Goal: Information Seeking & Learning: Learn about a topic

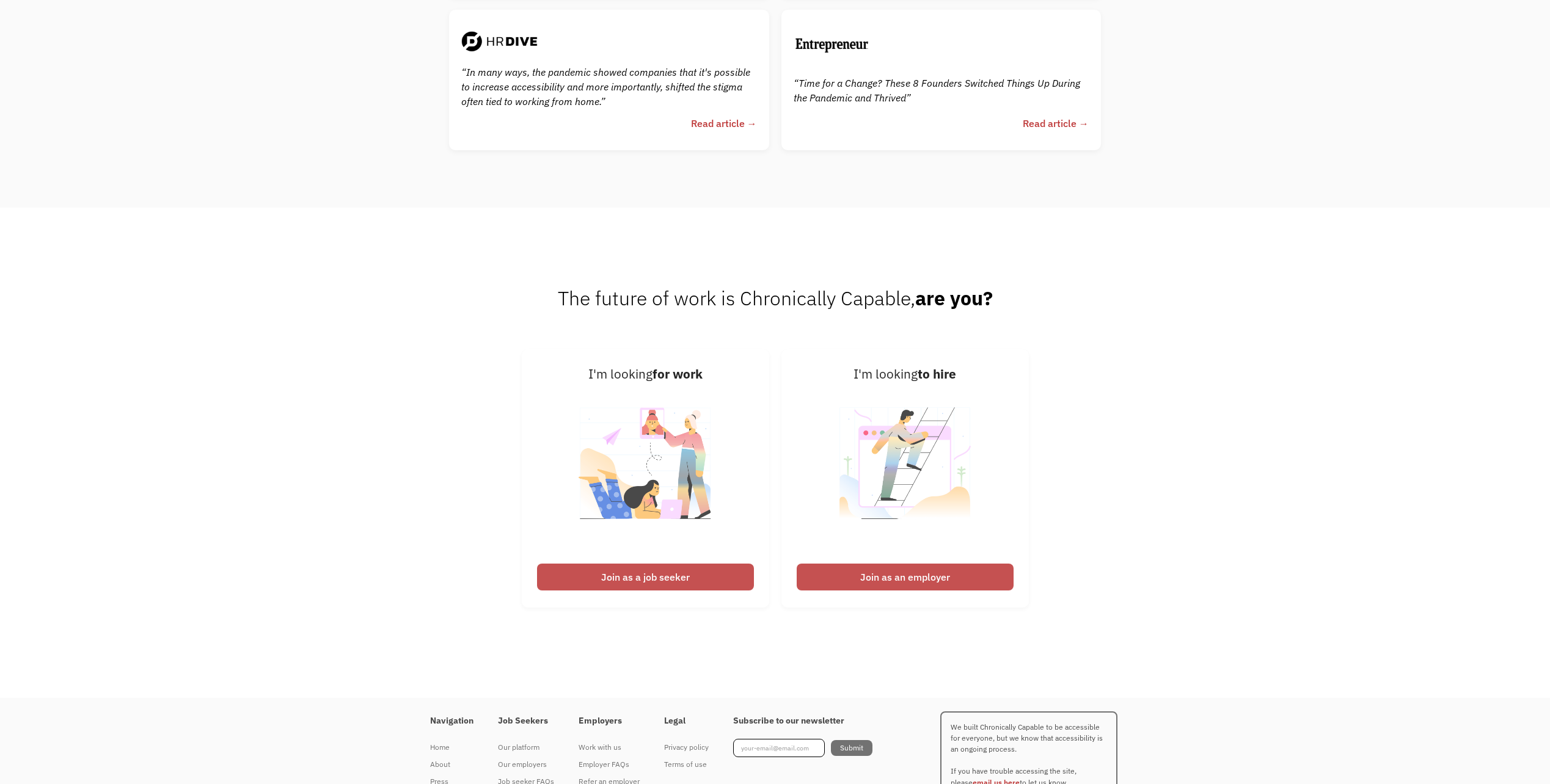
scroll to position [3374, 0]
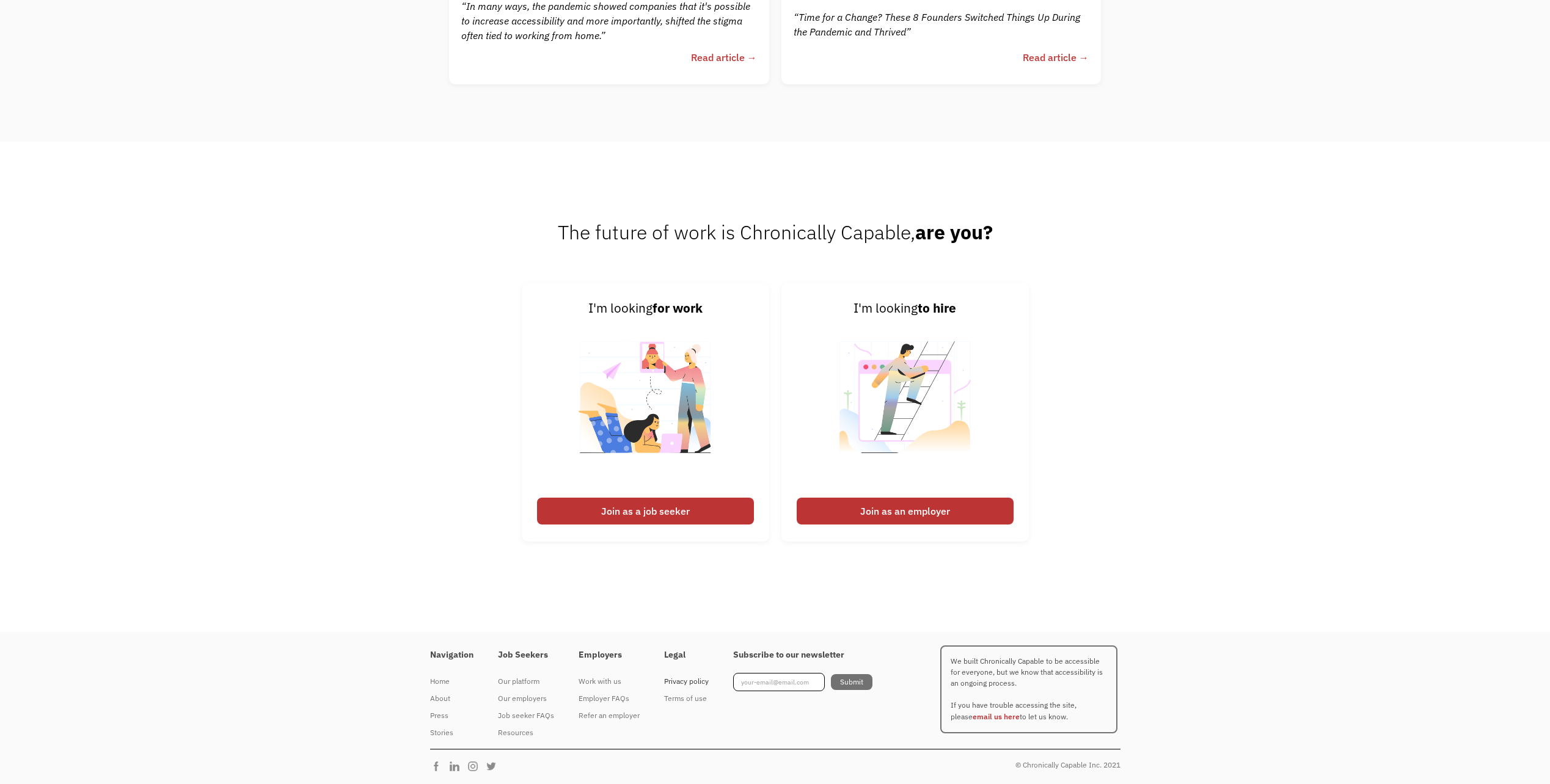
click at [679, 678] on div "Privacy policy" at bounding box center [686, 681] width 45 height 15
click at [682, 699] on div "Terms of use" at bounding box center [686, 699] width 45 height 15
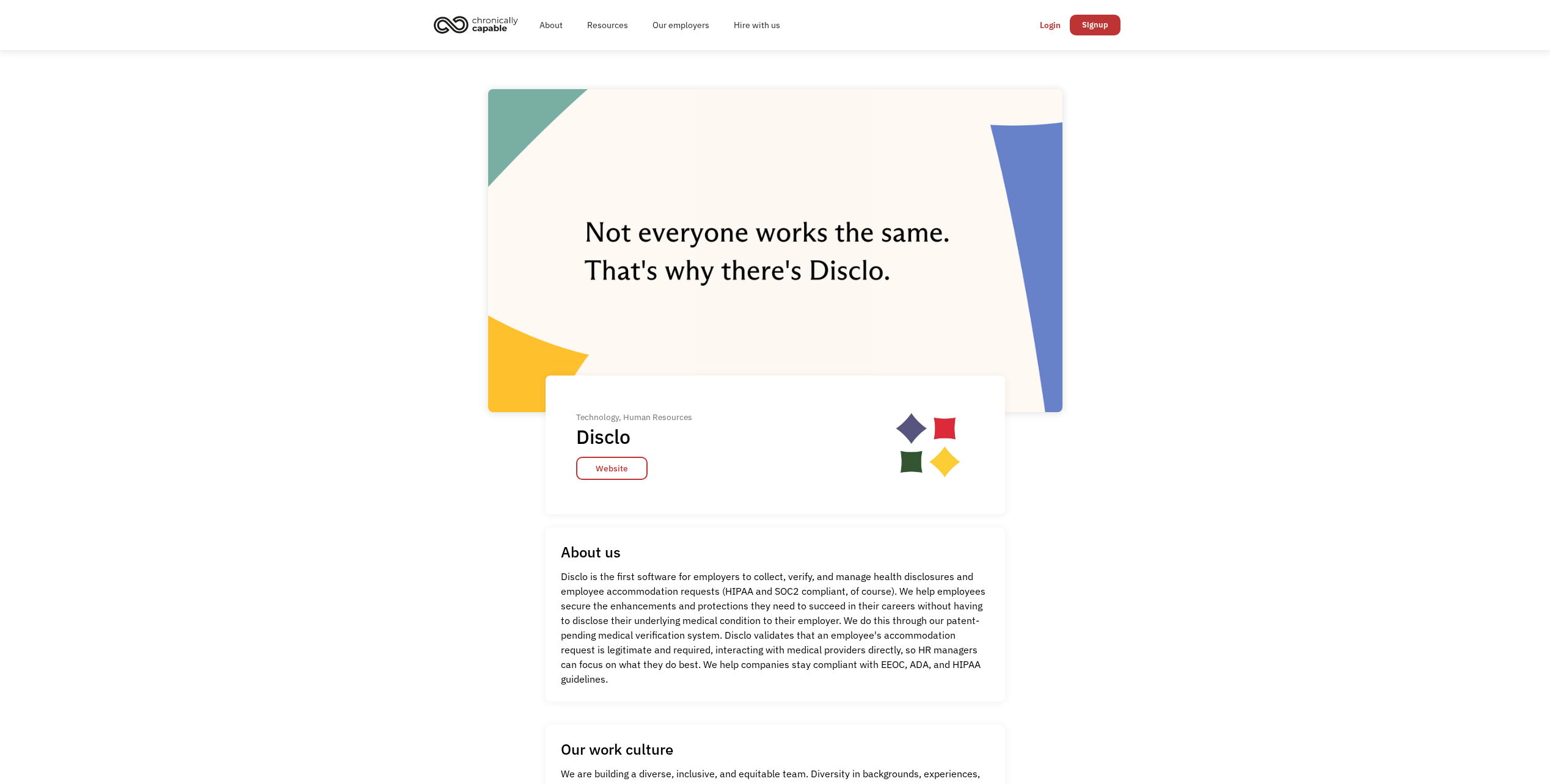
click at [475, 29] on img "home" at bounding box center [476, 24] width 92 height 27
click at [620, 469] on link "Website" at bounding box center [612, 469] width 72 height 23
click at [1096, 25] on link "Signup" at bounding box center [1095, 24] width 50 height 20
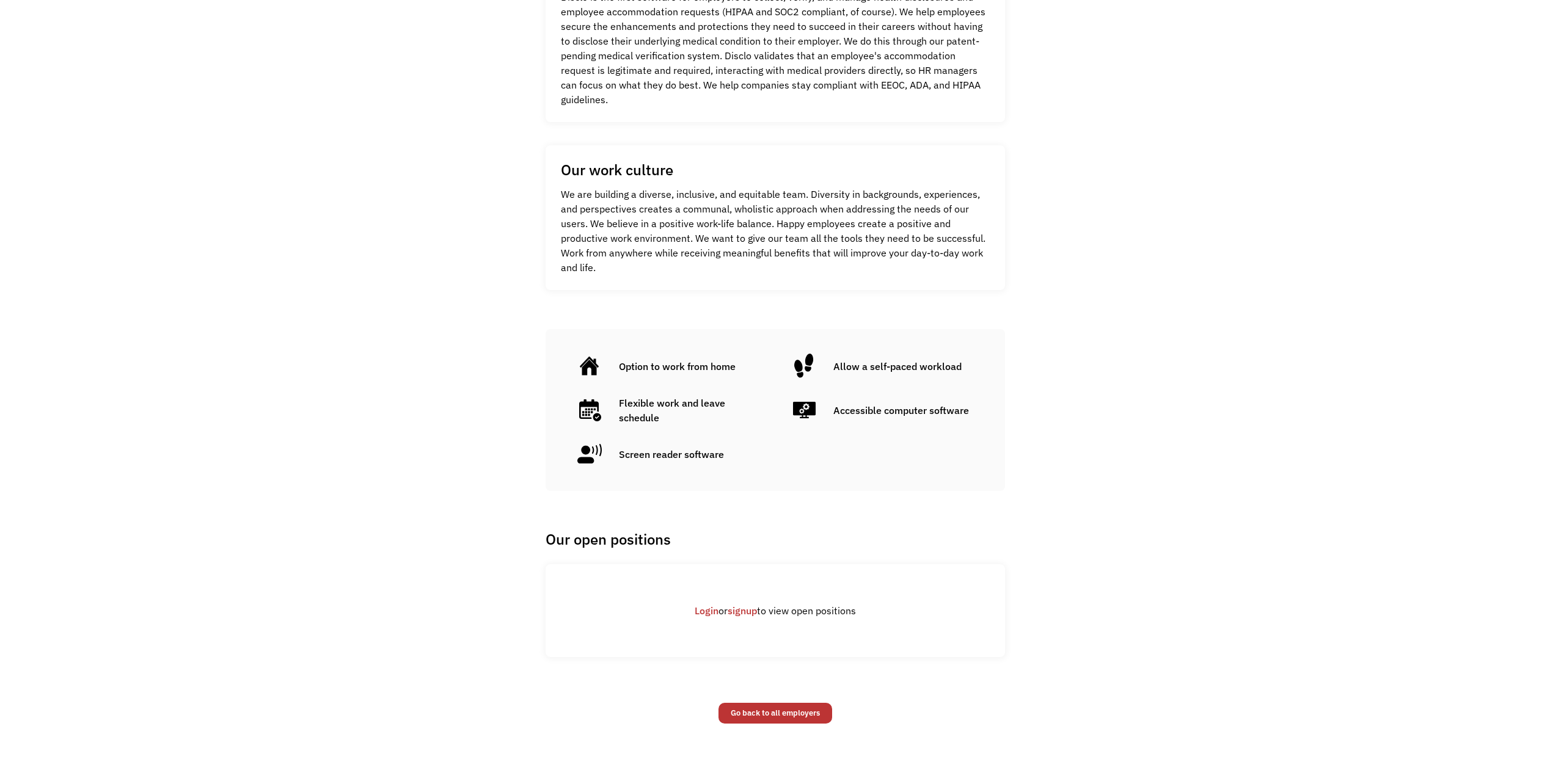
scroll to position [741, 0]
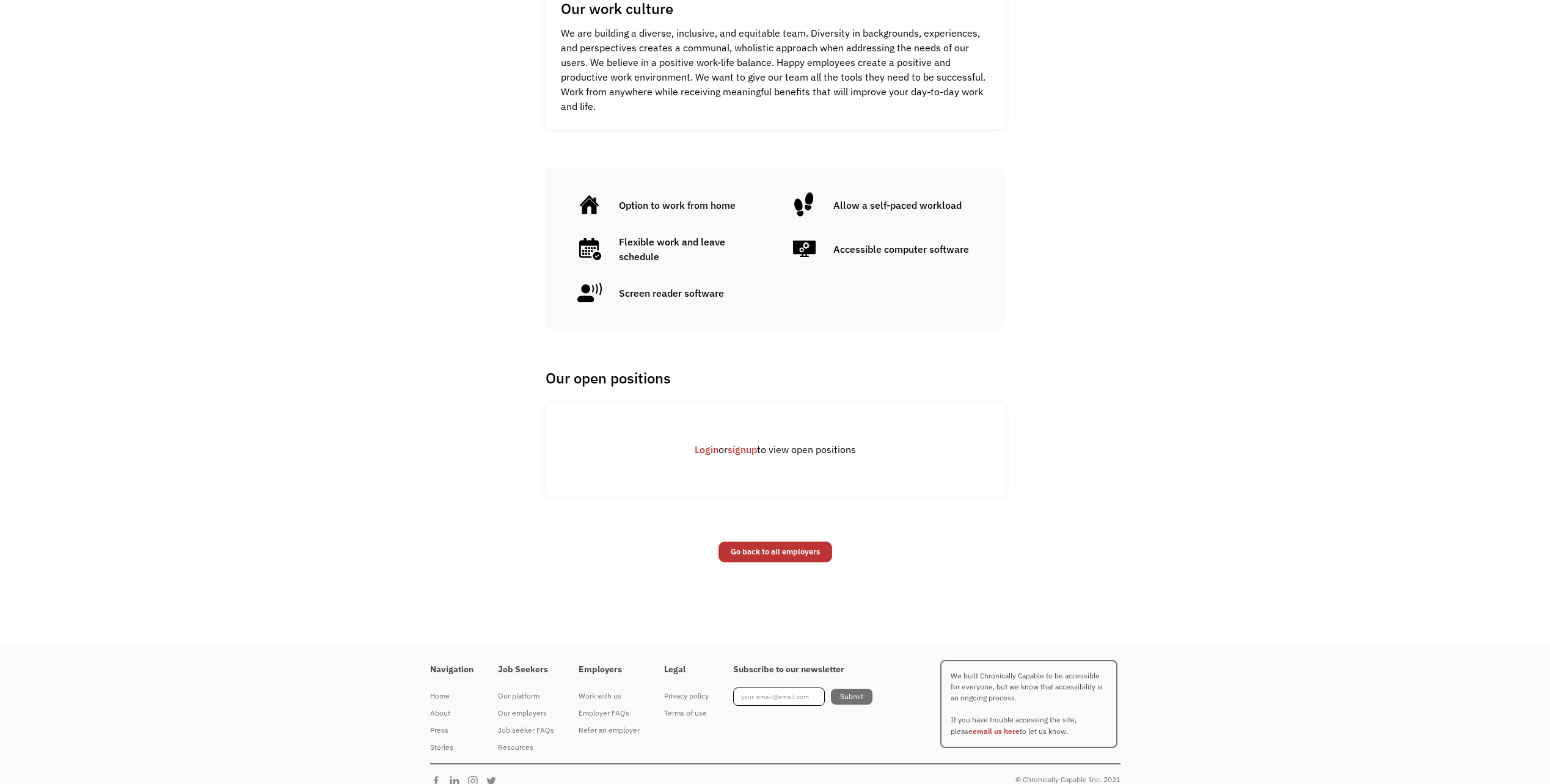
click at [738, 444] on link "signup" at bounding box center [743, 450] width 29 height 13
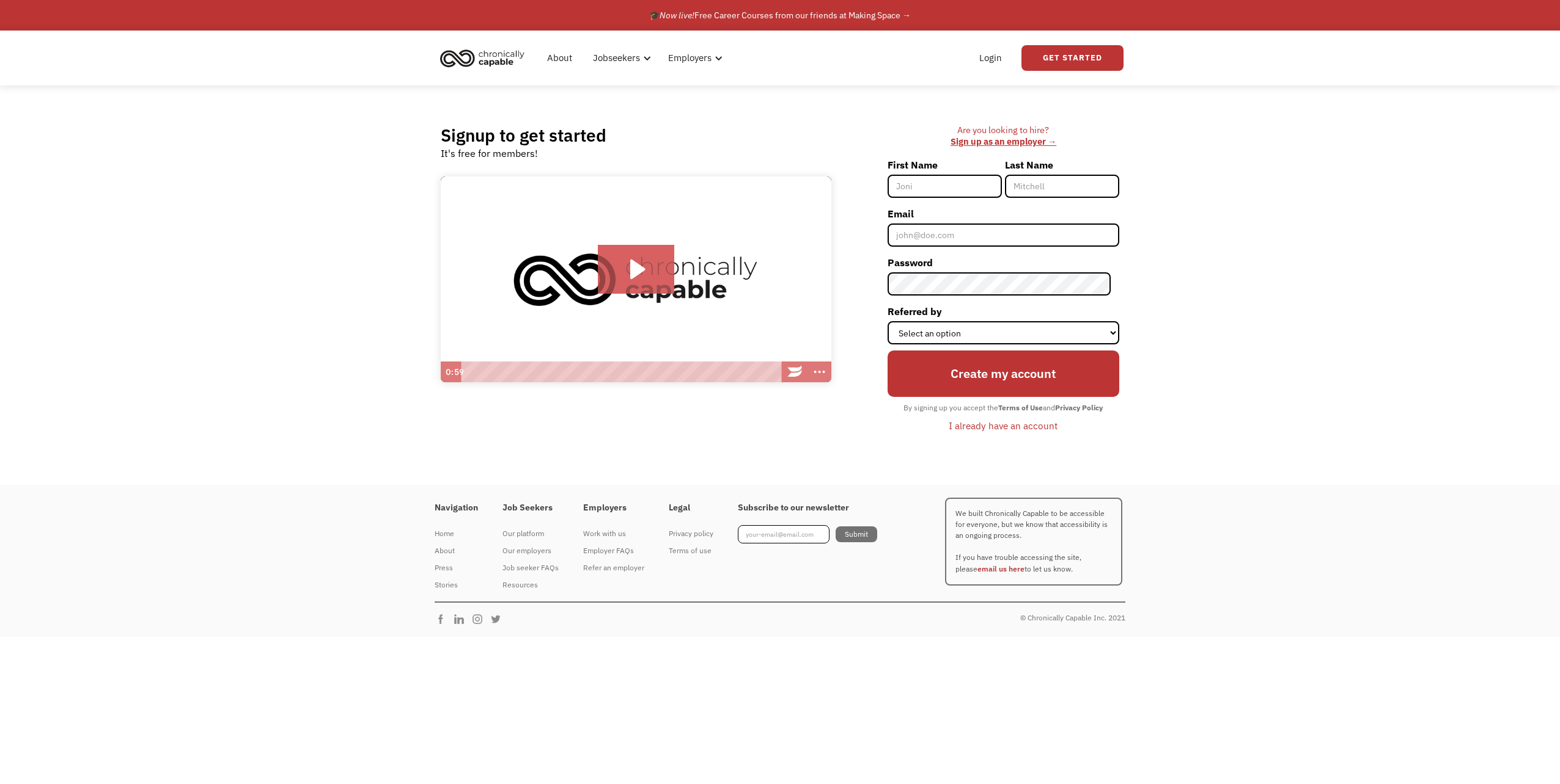
click at [282, 381] on div "Signup to get started It's free for members! Click for sound @keyframes VOLUME_…" at bounding box center [780, 285] width 1560 height 399
click at [345, 587] on div "Navigation Home About Press Stories Job Seekers Our platform Our employers Job …" at bounding box center [780, 561] width 1560 height 152
click at [561, 63] on link "About" at bounding box center [559, 58] width 40 height 39
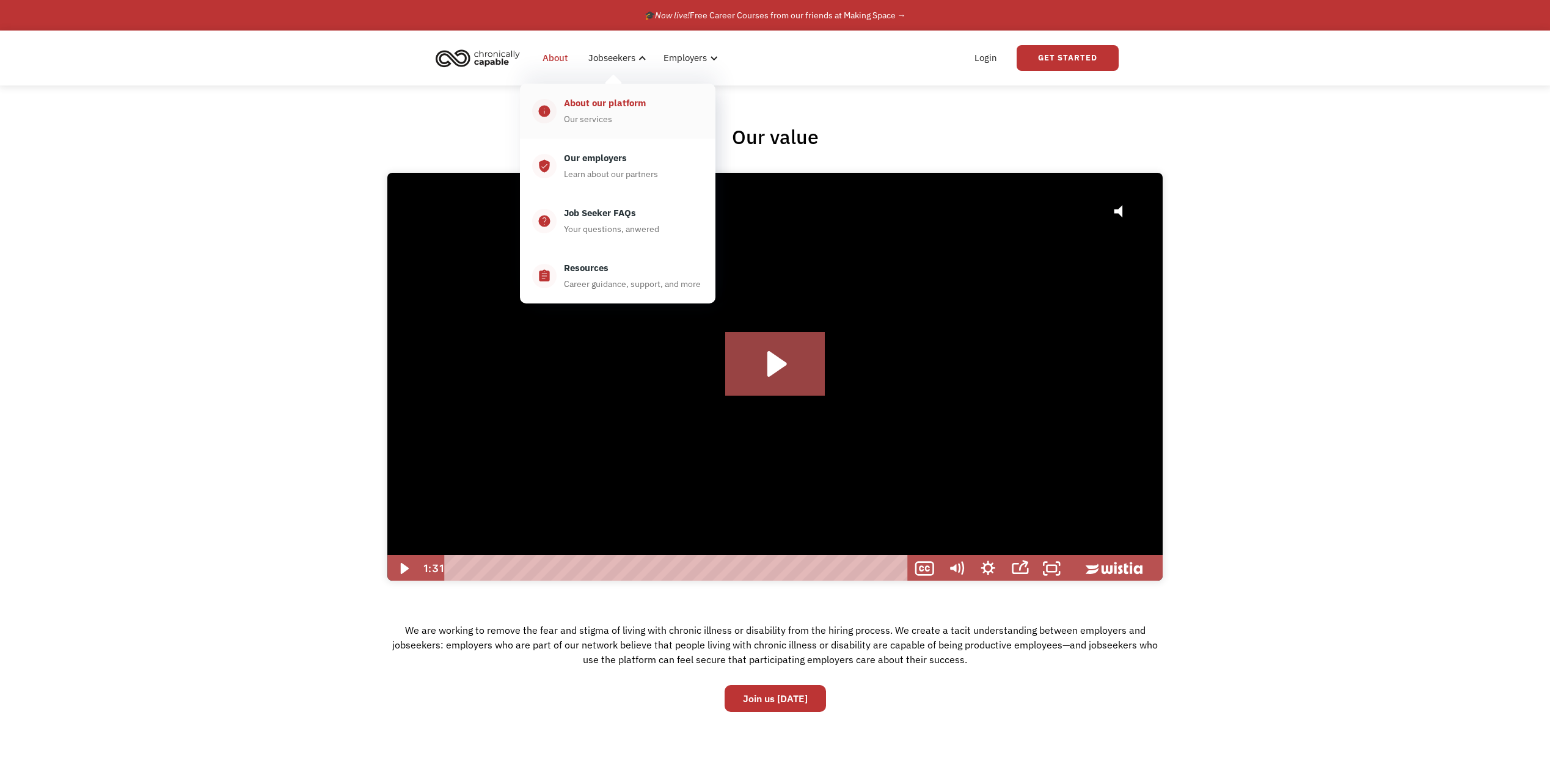
click at [601, 97] on div "About our platform" at bounding box center [605, 103] width 81 height 15
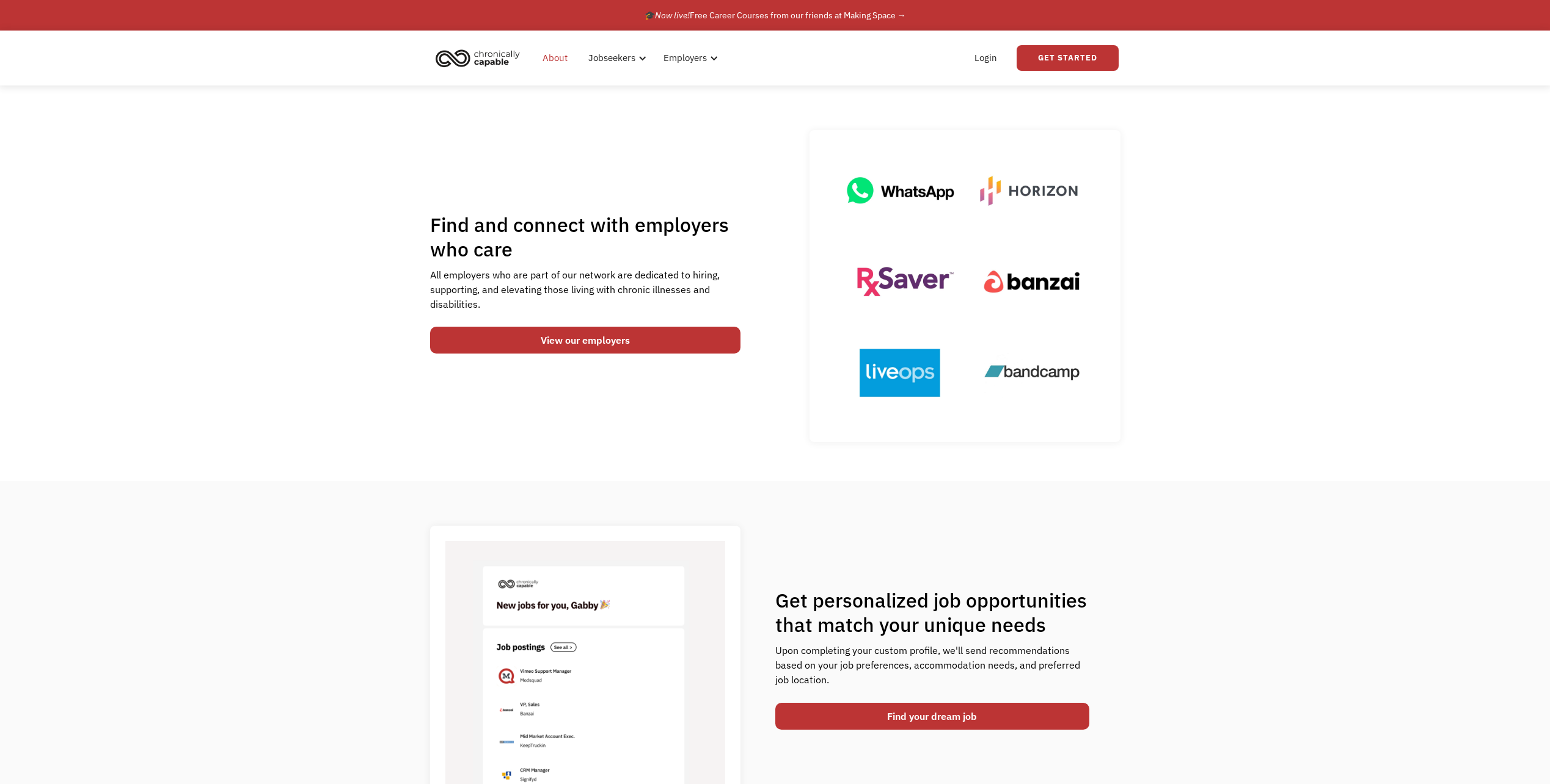
click at [565, 65] on link "About" at bounding box center [554, 58] width 40 height 39
